Goal: Transaction & Acquisition: Purchase product/service

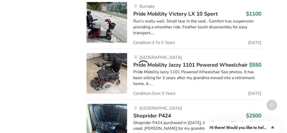
scroll to position [1633, 0]
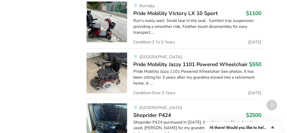
click at [104, 52] on img at bounding box center [107, 72] width 41 height 41
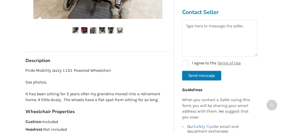
scroll to position [221, 0]
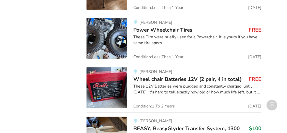
scroll to position [2024, 0]
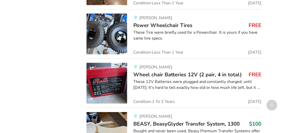
click at [101, 63] on img at bounding box center [107, 83] width 41 height 41
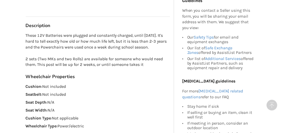
scroll to position [246, 0]
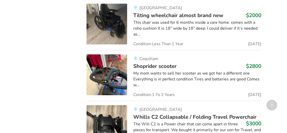
scroll to position [2432, 0]
